Goal: Navigation & Orientation: Find specific page/section

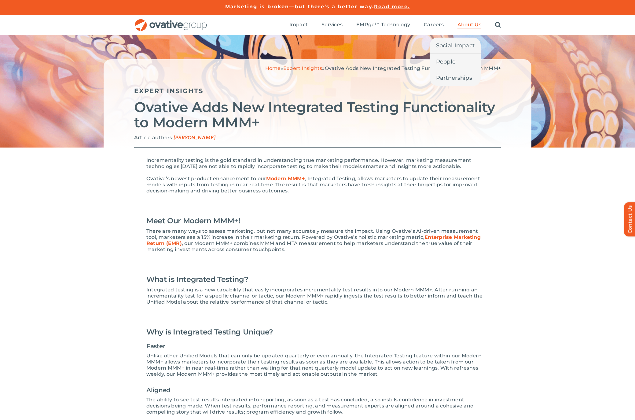
click at [465, 23] on span "About Us" at bounding box center [470, 25] width 24 height 6
